Goal: Find specific page/section: Find specific page/section

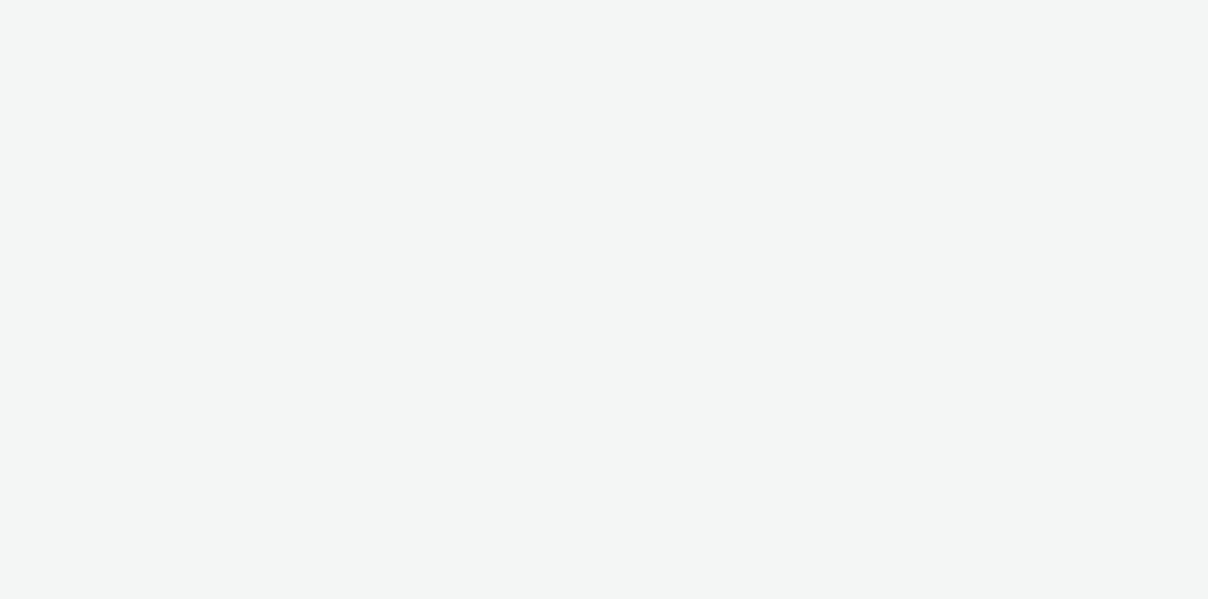
select select "11a7df10-284f-415c-b52a-427acf4c31ae"
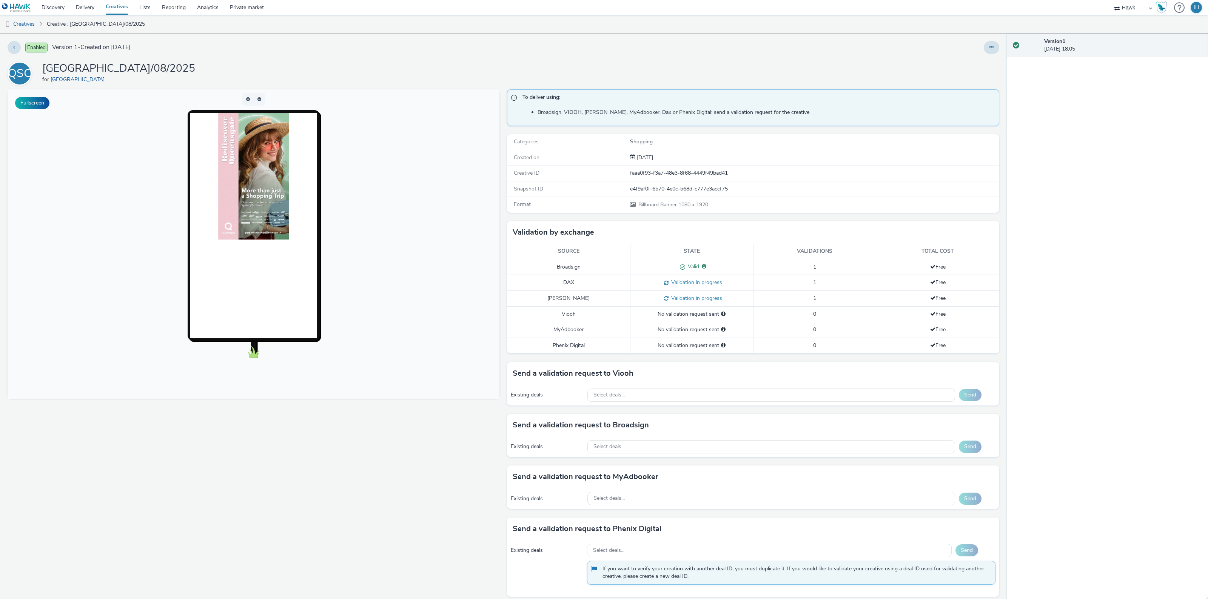
scroll to position [7, 0]
